Goal: Task Accomplishment & Management: Use online tool/utility

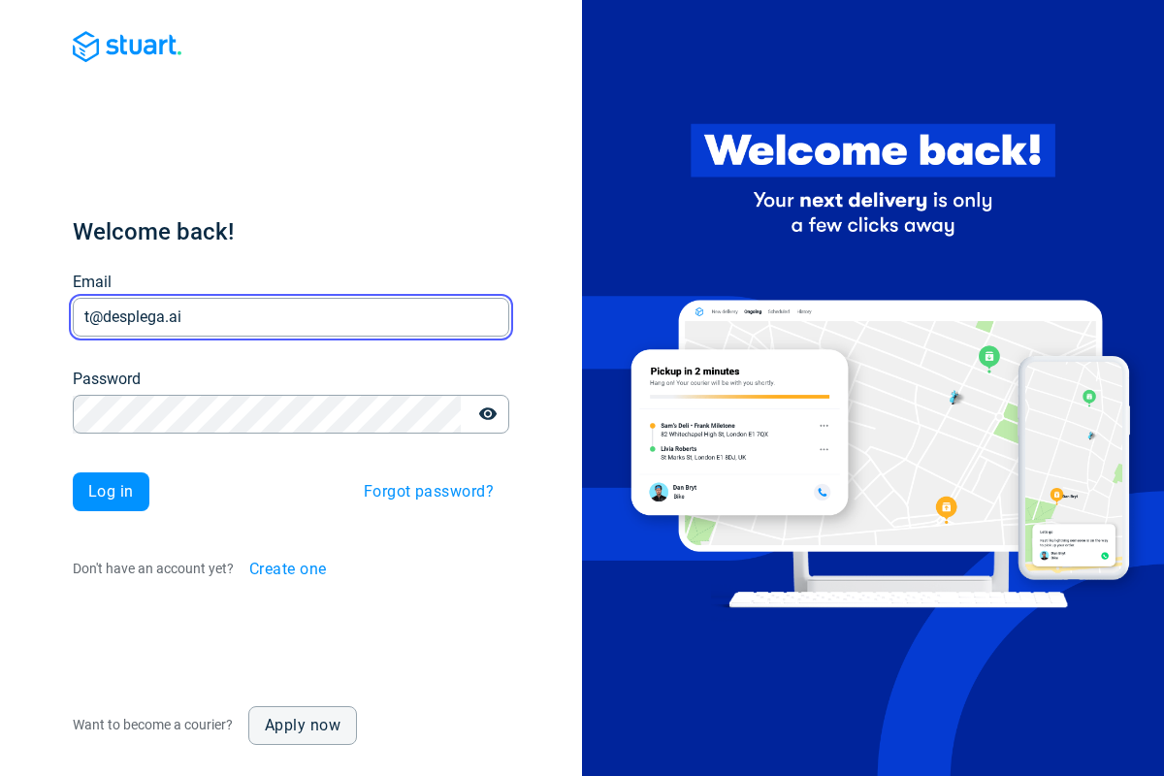
type input "t@desplega.ai"
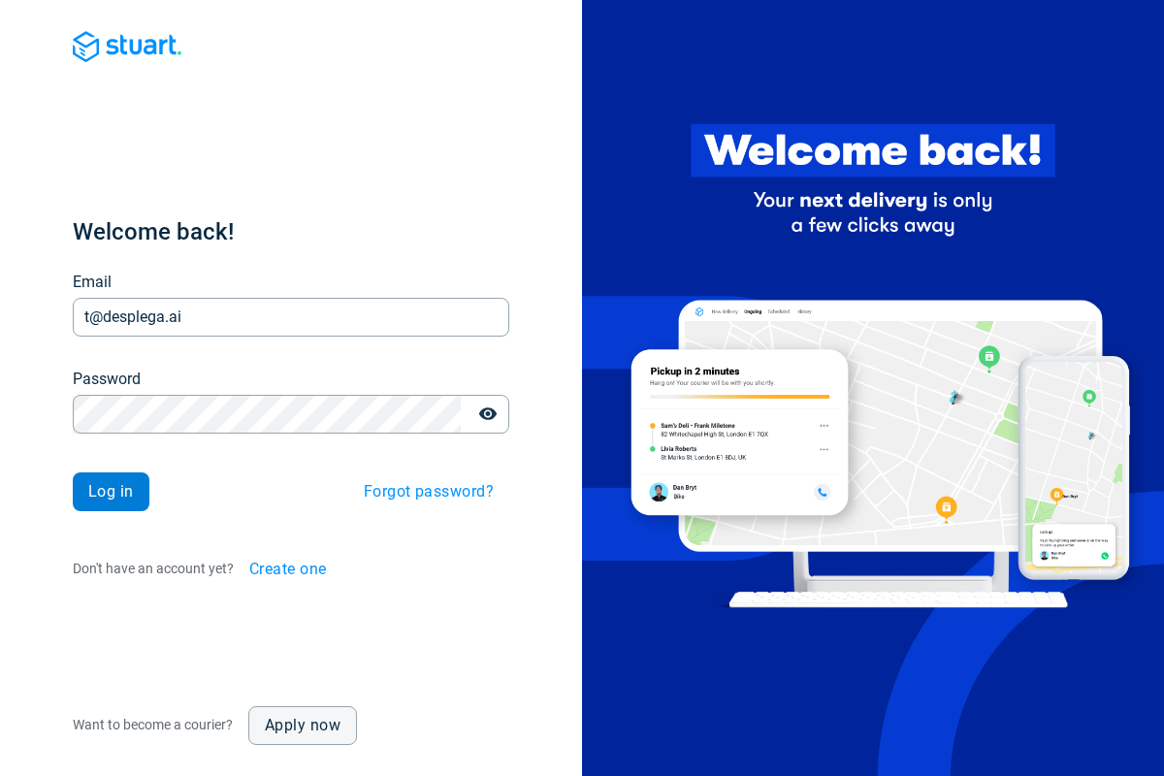
click at [111, 492] on span "Log in" at bounding box center [111, 492] width 46 height 16
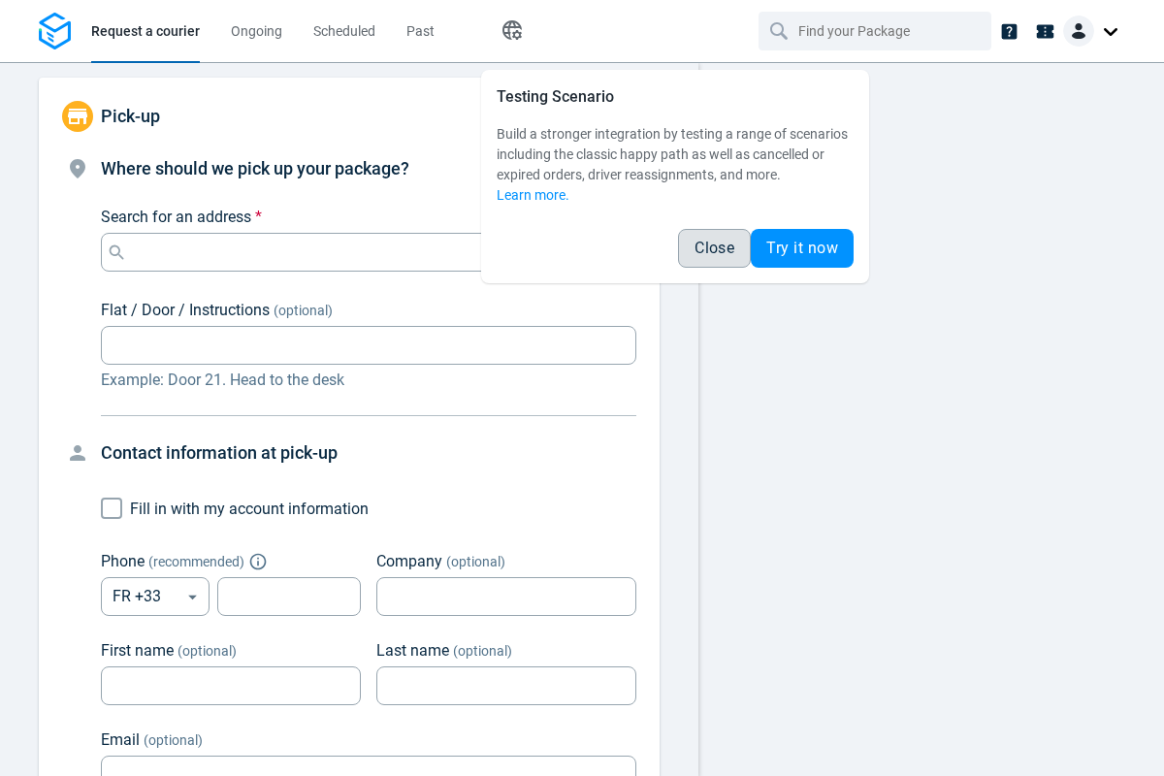
click at [714, 248] on span "Close" at bounding box center [715, 249] width 40 height 16
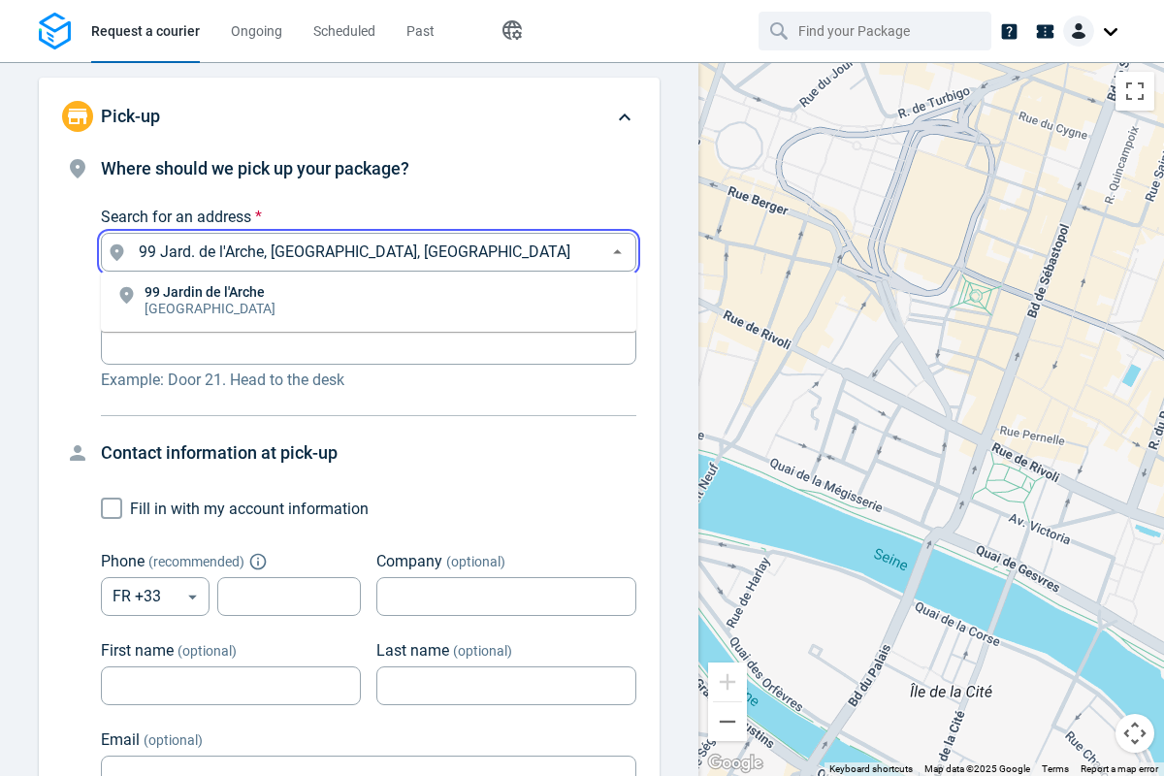
click at [369, 302] on li "[STREET_ADDRESS]" at bounding box center [368, 301] width 535 height 45
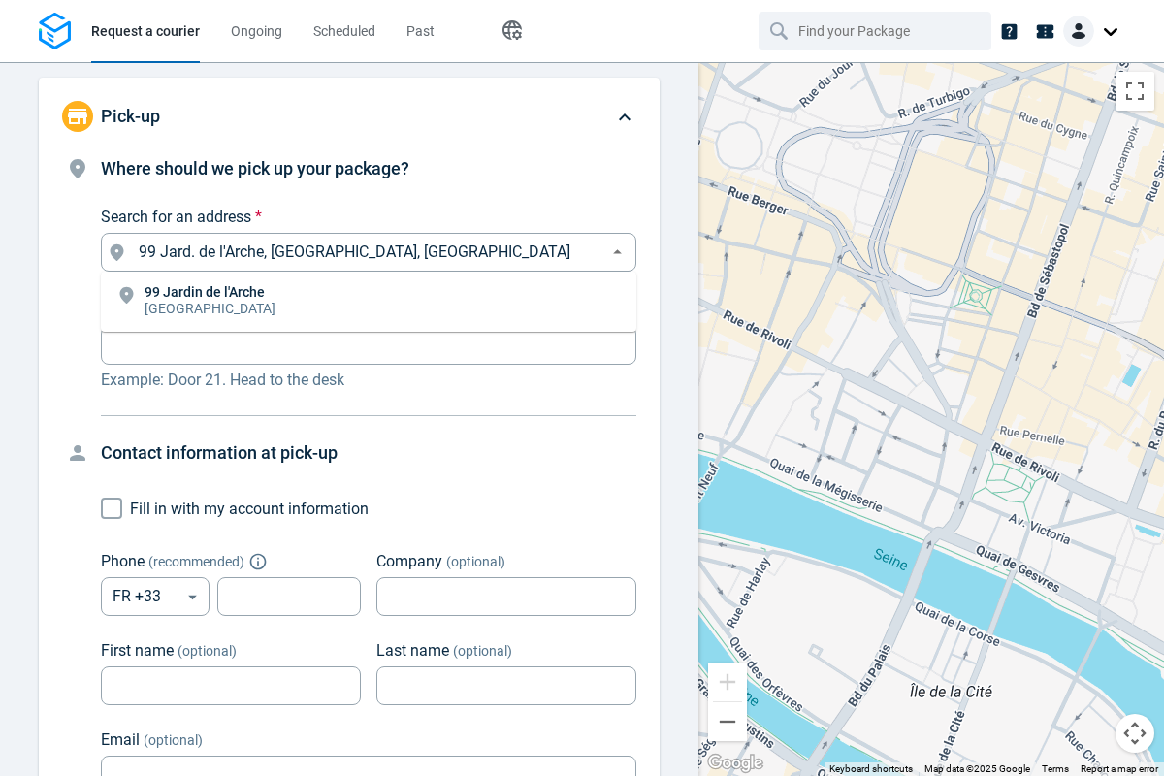
type input "99 Jard. de l'Arche, [GEOGRAPHIC_DATA], [GEOGRAPHIC_DATA]"
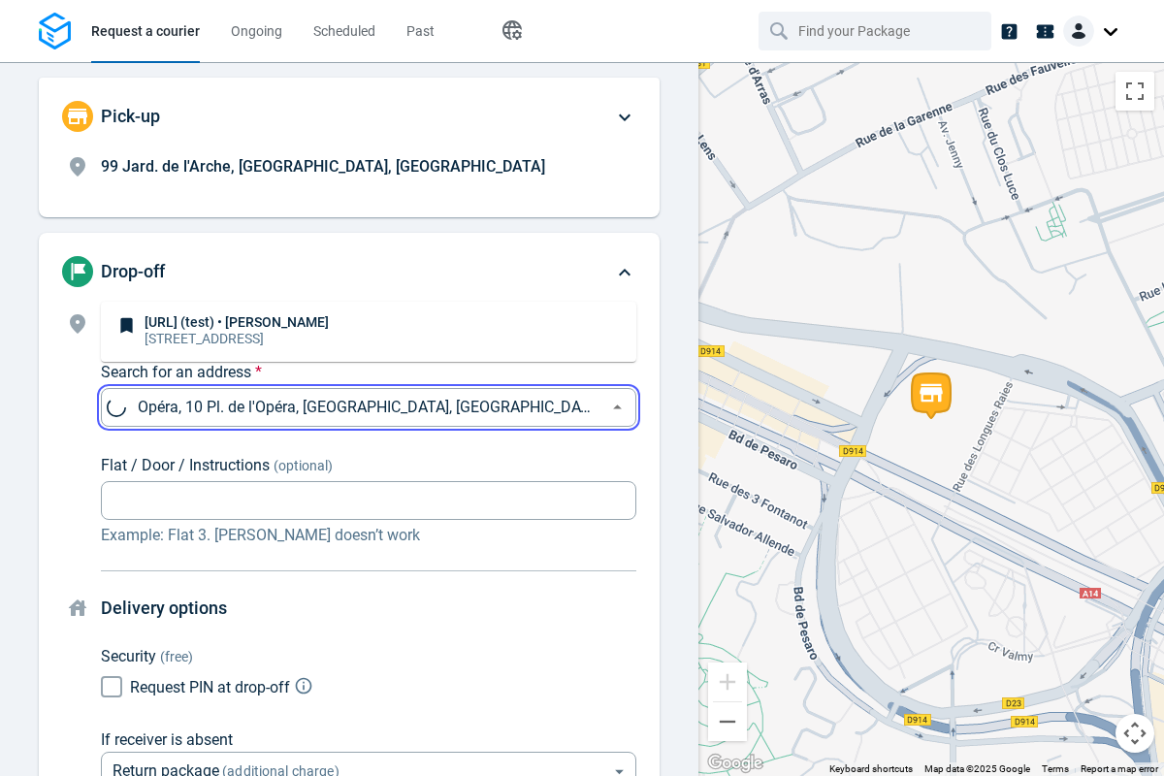
scroll to position [147, 0]
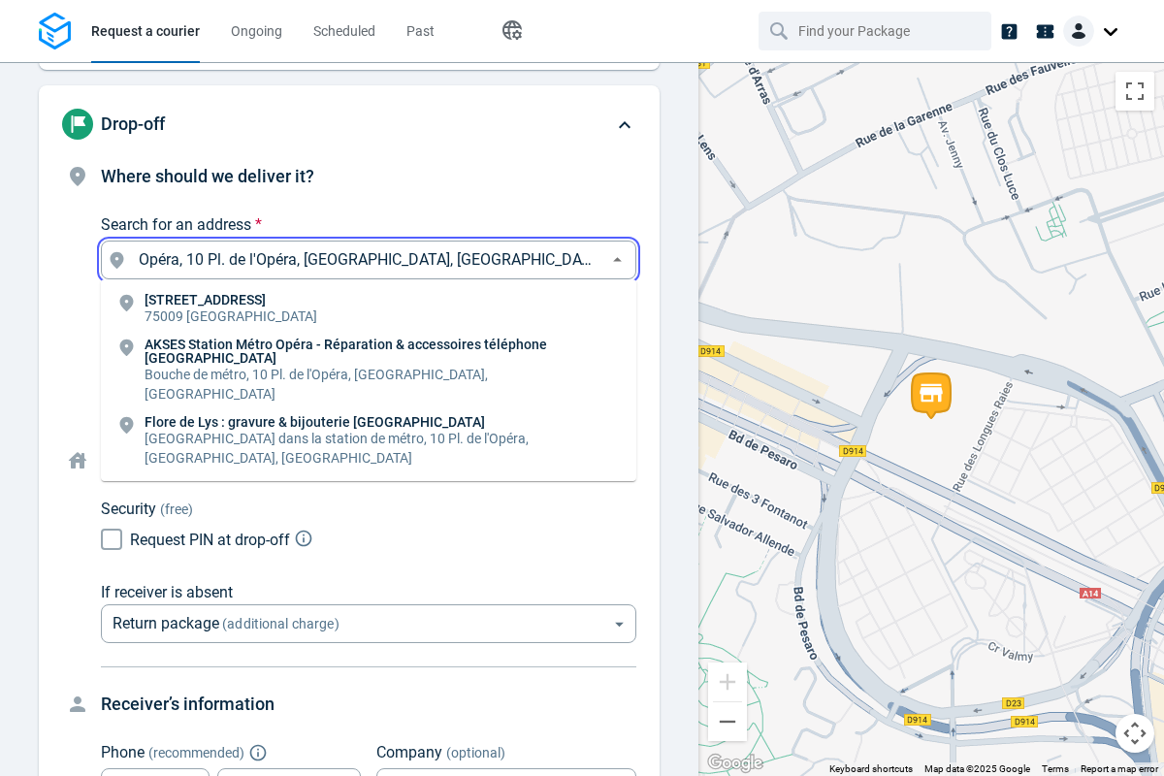
click at [369, 309] on li "[STREET_ADDRESS]" at bounding box center [368, 309] width 535 height 45
type input "10 Pl. de l'Opéra, [GEOGRAPHIC_DATA], [GEOGRAPHIC_DATA]"
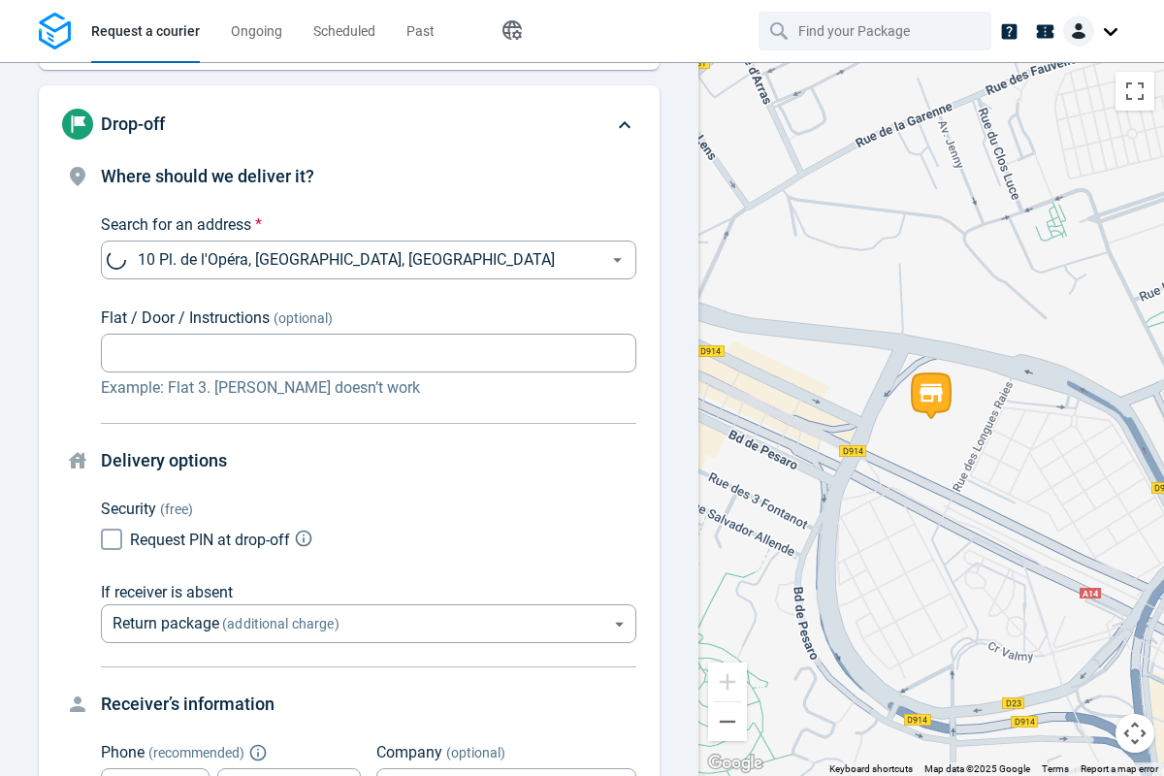
click at [369, 419] on body "Request a courier Ongoing Scheduled Past Happy Path Pick-up 99 Jard. de l'Arche…" at bounding box center [582, 388] width 1164 height 776
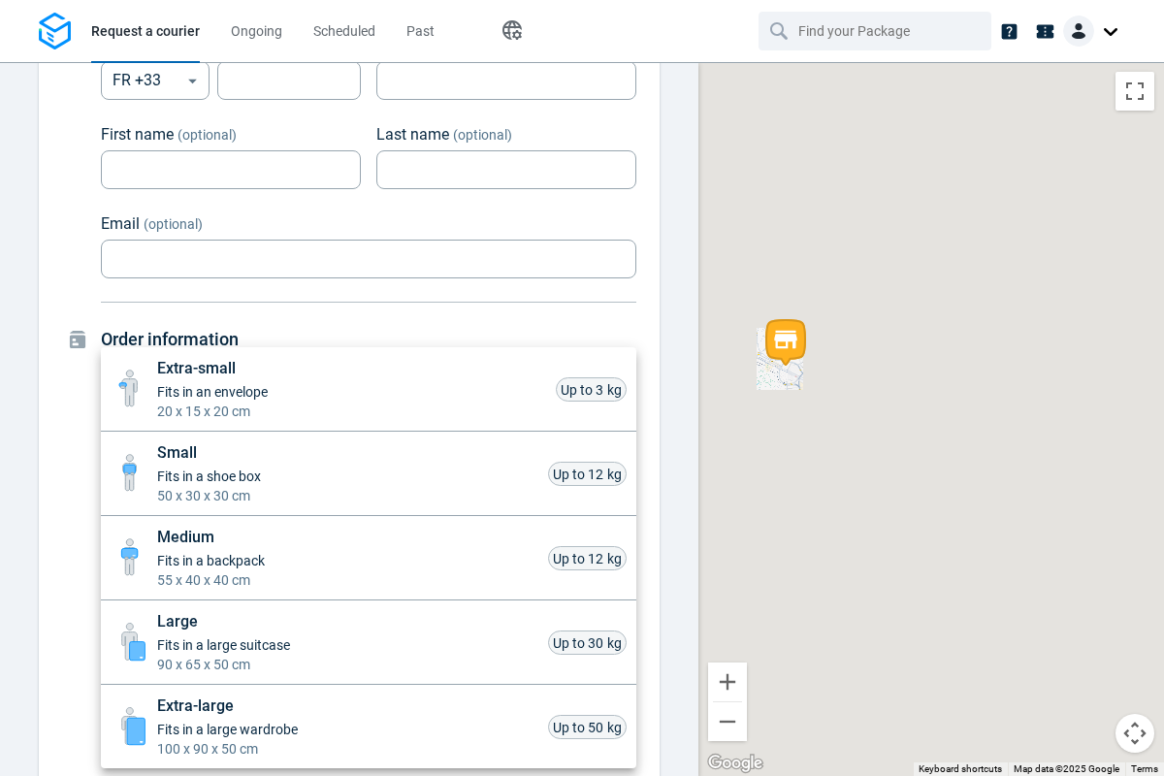
click at [369, 473] on li "Small Fits in a shoe box 50 x 30 x 30 cm Up to 12 kg" at bounding box center [368, 474] width 535 height 84
type input "small"
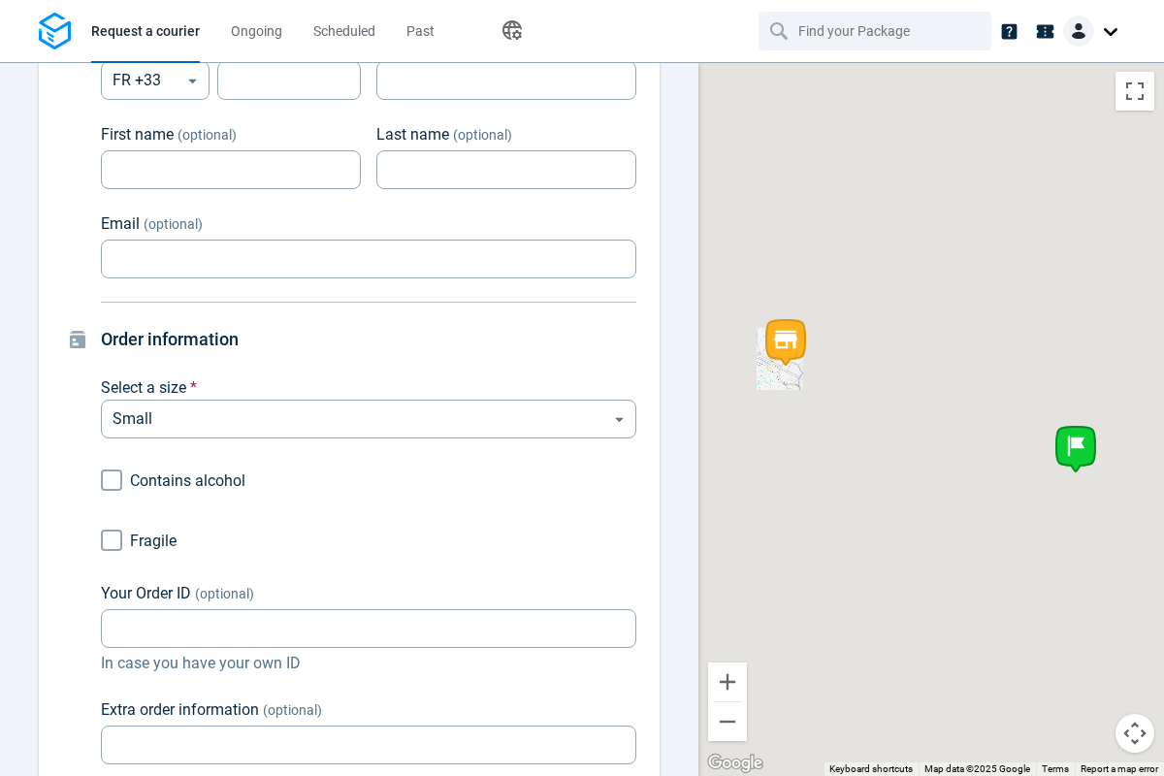
click at [112, 540] on div "Extra-small Fits in an envelope 20 x 15 x 20 cm Up to 3 kg Small Fits in a shoe…" at bounding box center [582, 392] width 1164 height 768
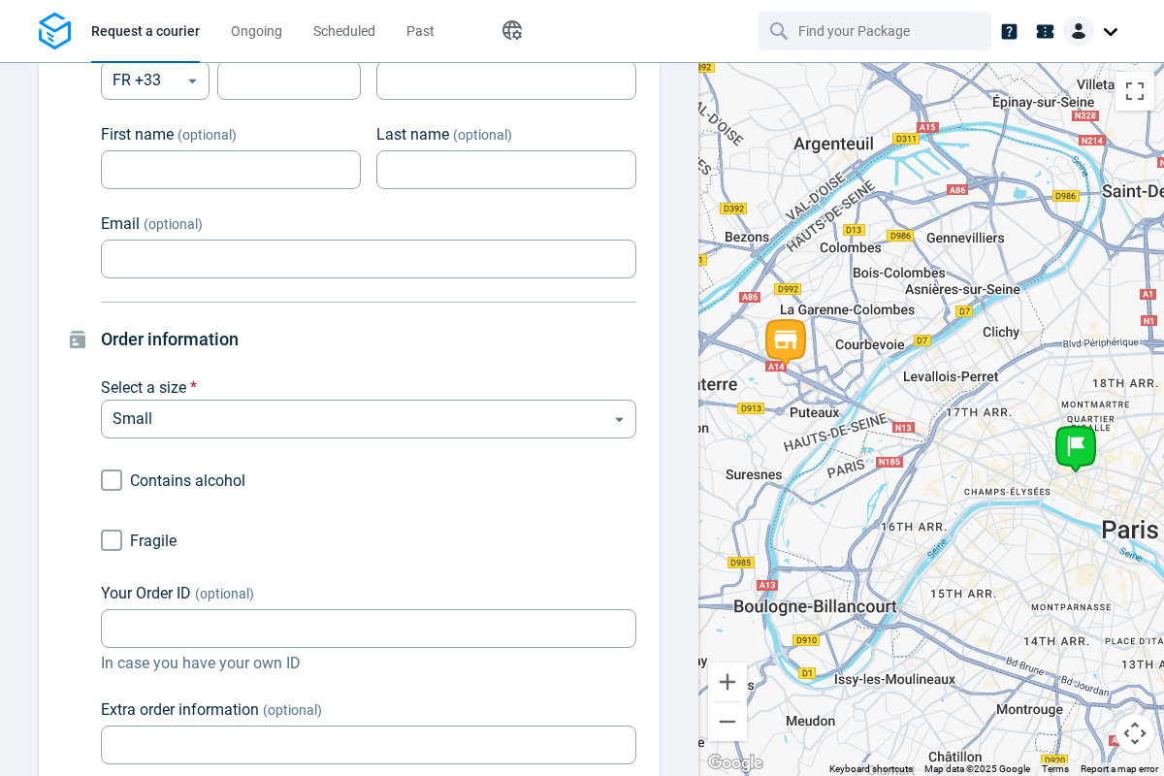
click at [112, 540] on input "Fragile" at bounding box center [111, 540] width 37 height 37
checkbox input "true"
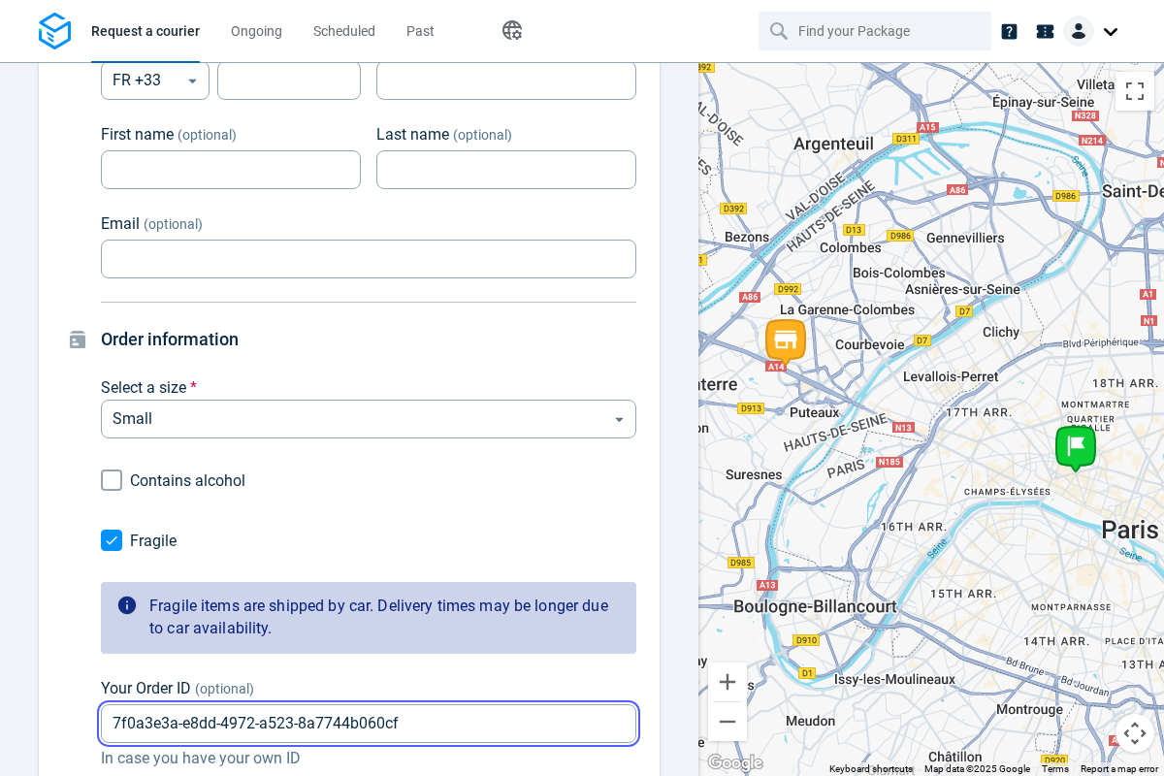
type input "7f0a3e3a-e8dd-4972-a523-8a7744b060cf"
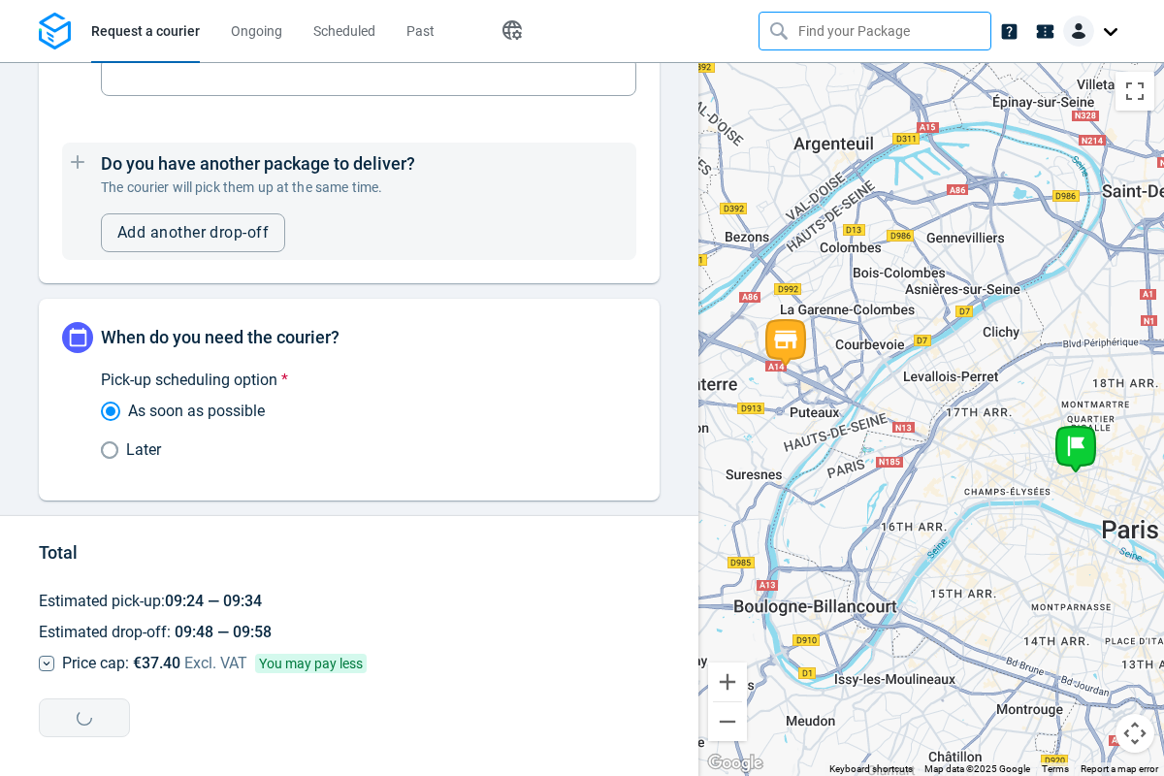
type input "7f0a3e3a-e8dd-4972-a523-8a7744b060cf"
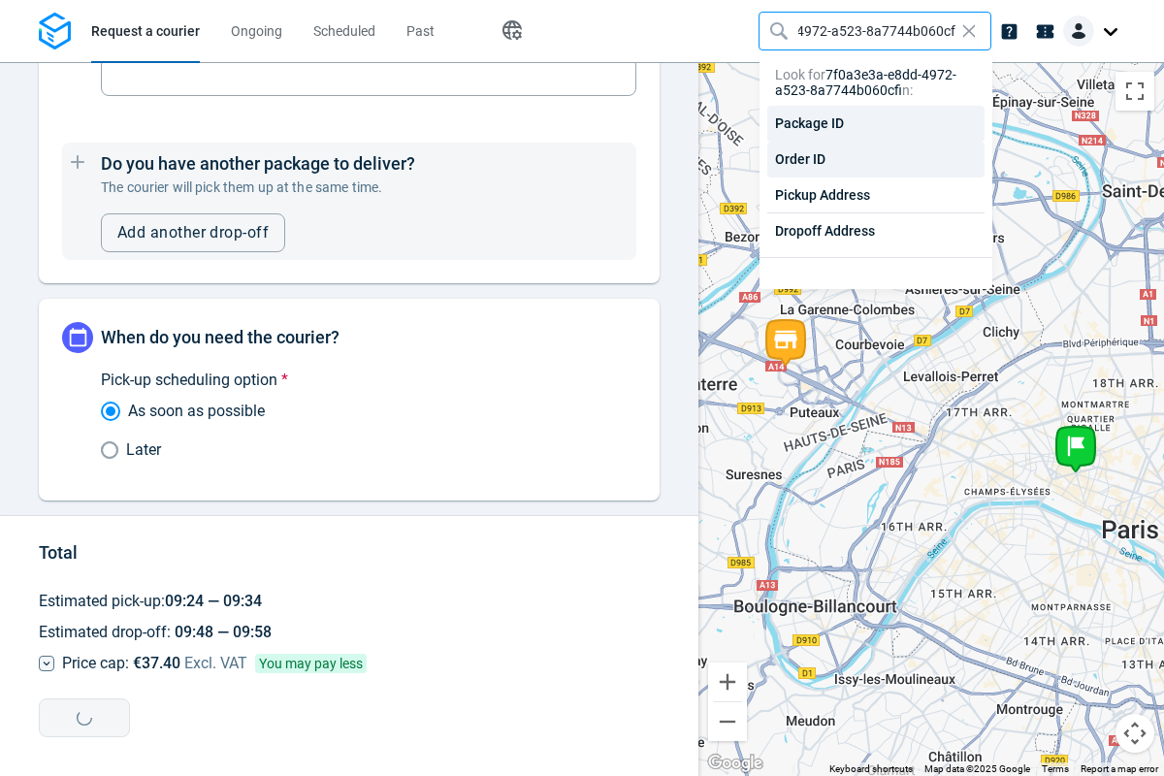
click at [876, 159] on div "Order ID" at bounding box center [875, 160] width 217 height 36
